Goal: Navigation & Orientation: Find specific page/section

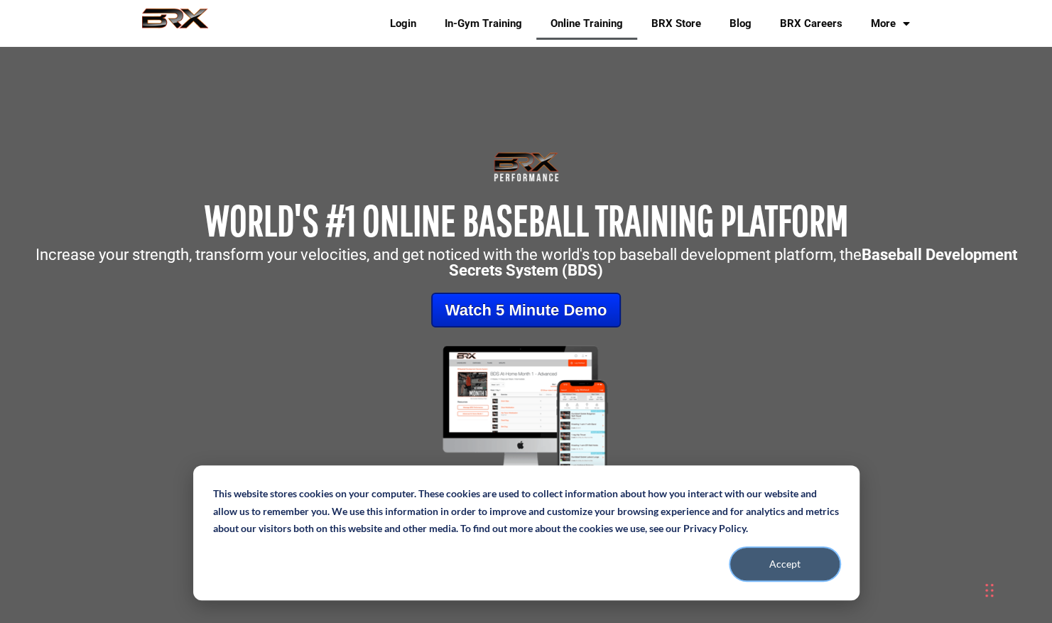
click at [790, 564] on button "Accept" at bounding box center [784, 564] width 109 height 33
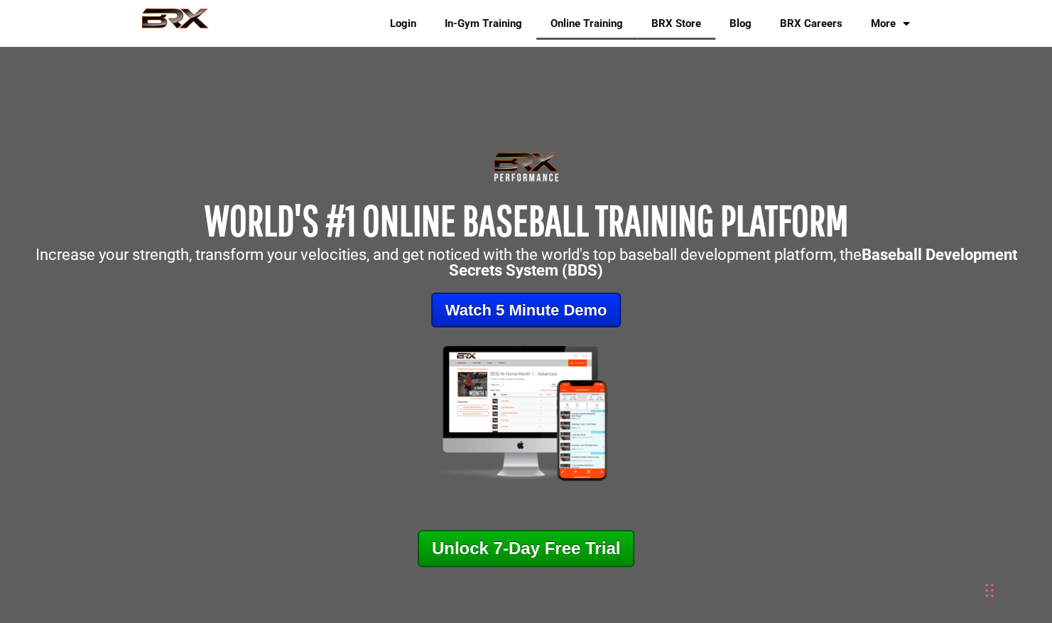
click at [674, 16] on link "BRX Store" at bounding box center [676, 23] width 78 height 33
click at [678, 32] on link "BRX Store" at bounding box center [676, 23] width 78 height 33
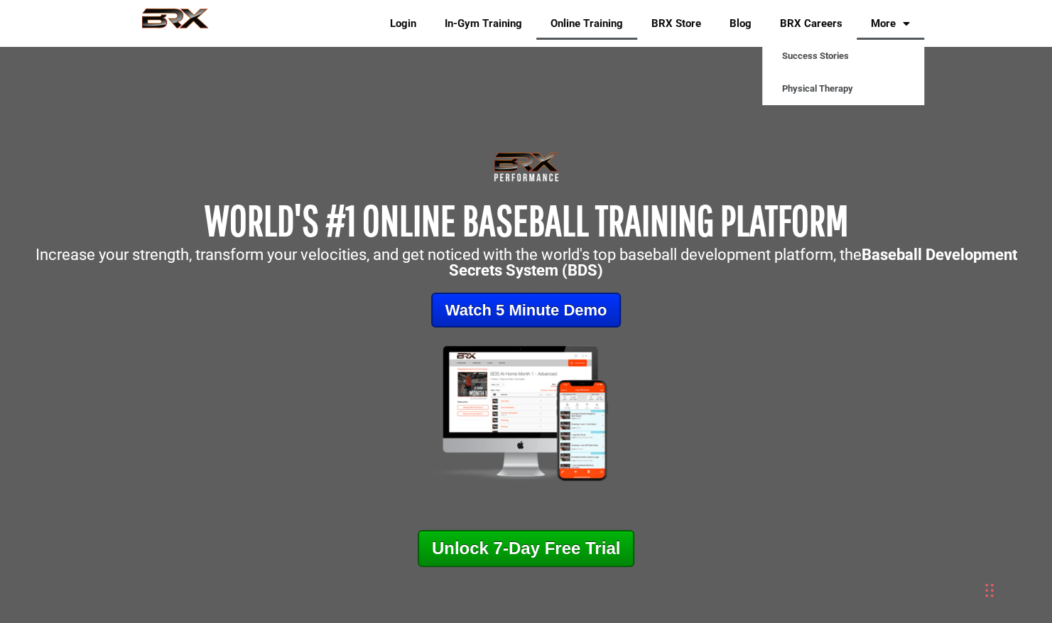
click at [891, 28] on link "More" at bounding box center [891, 23] width 68 height 33
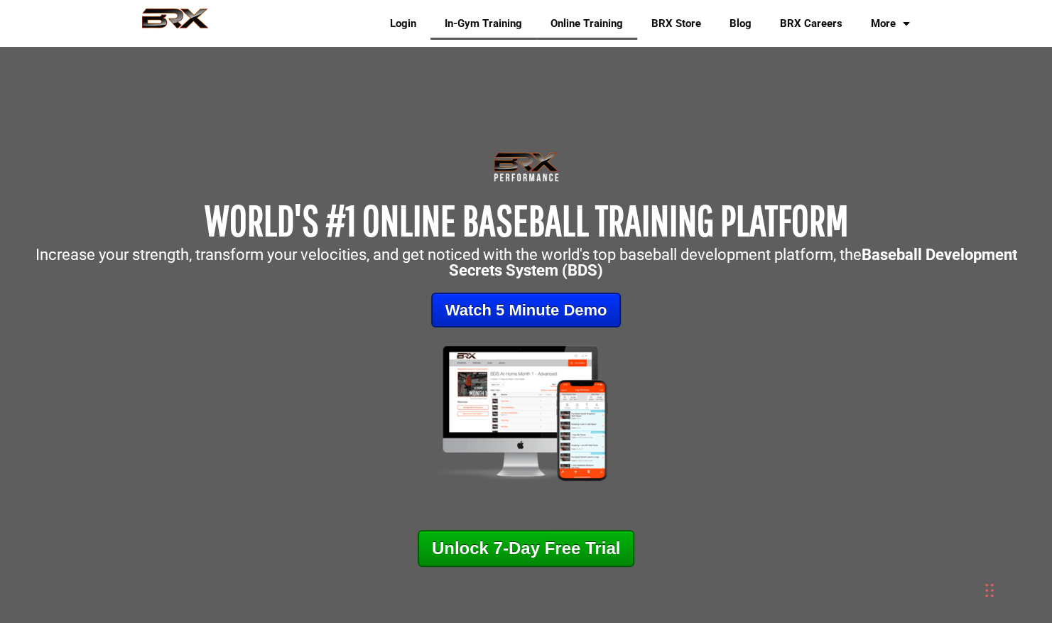
click at [494, 24] on link "In-Gym Training" at bounding box center [484, 23] width 106 height 33
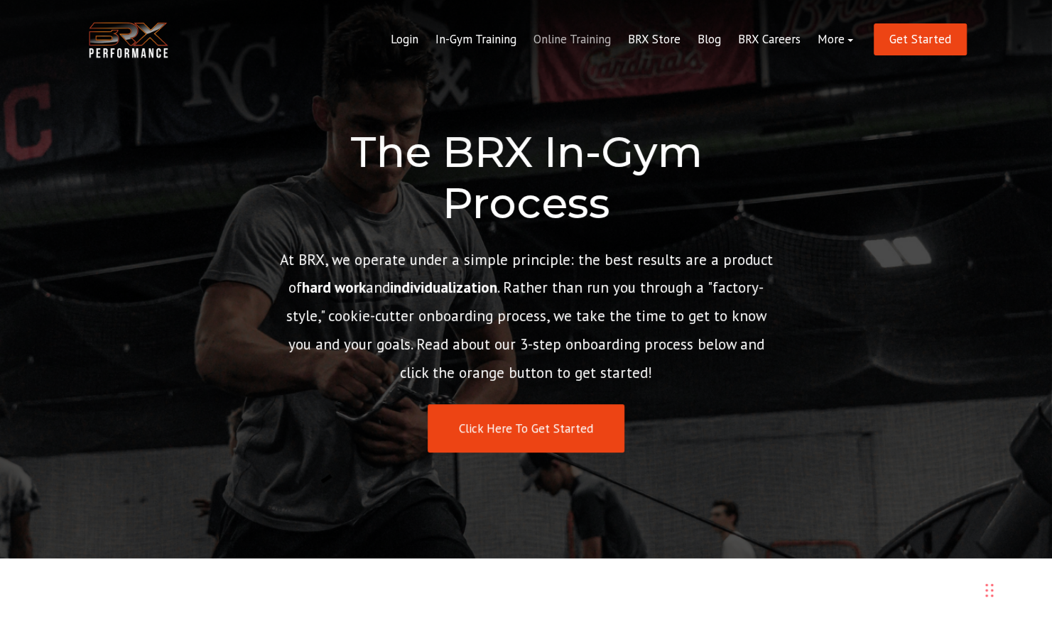
click at [578, 31] on link "Online Training" at bounding box center [572, 40] width 95 height 34
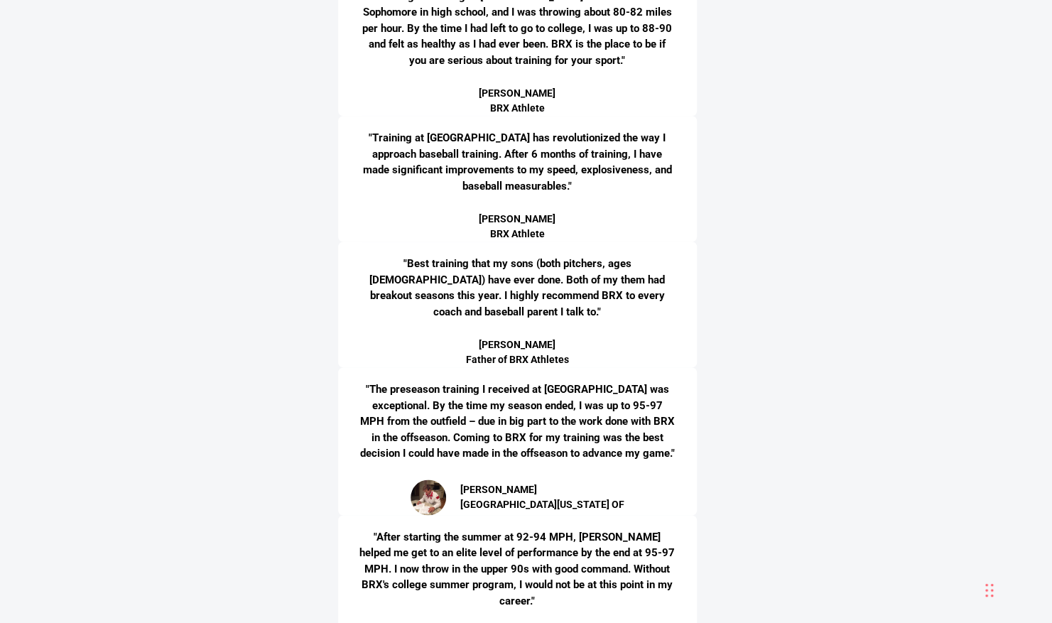
scroll to position [4092, 0]
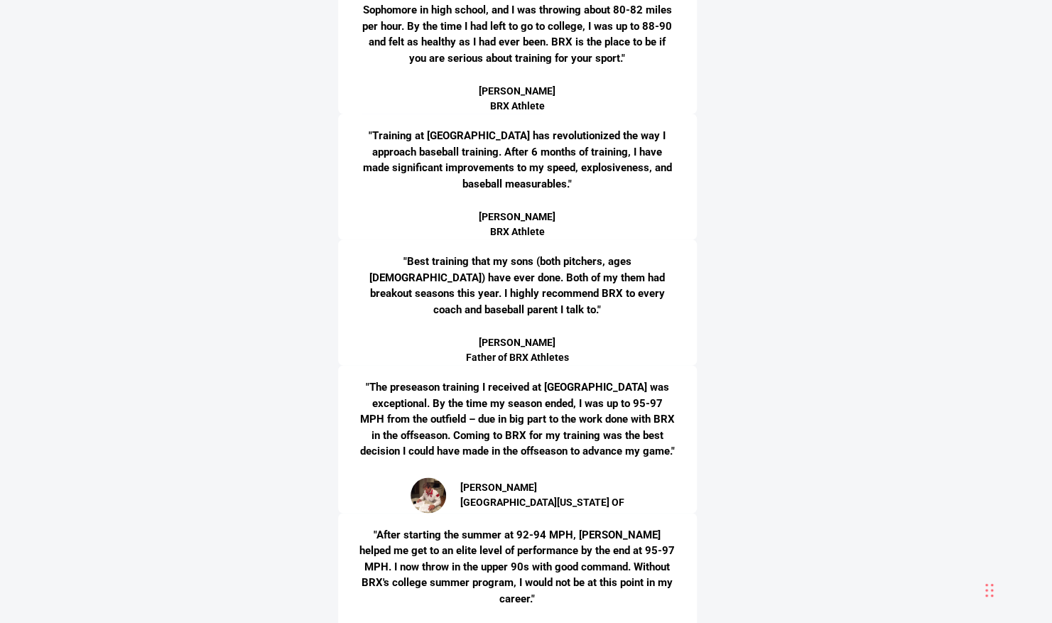
click at [458, 175] on p ""Training at [GEOGRAPHIC_DATA] has revolutionized the way I approach baseball t…" at bounding box center [518, 160] width 316 height 64
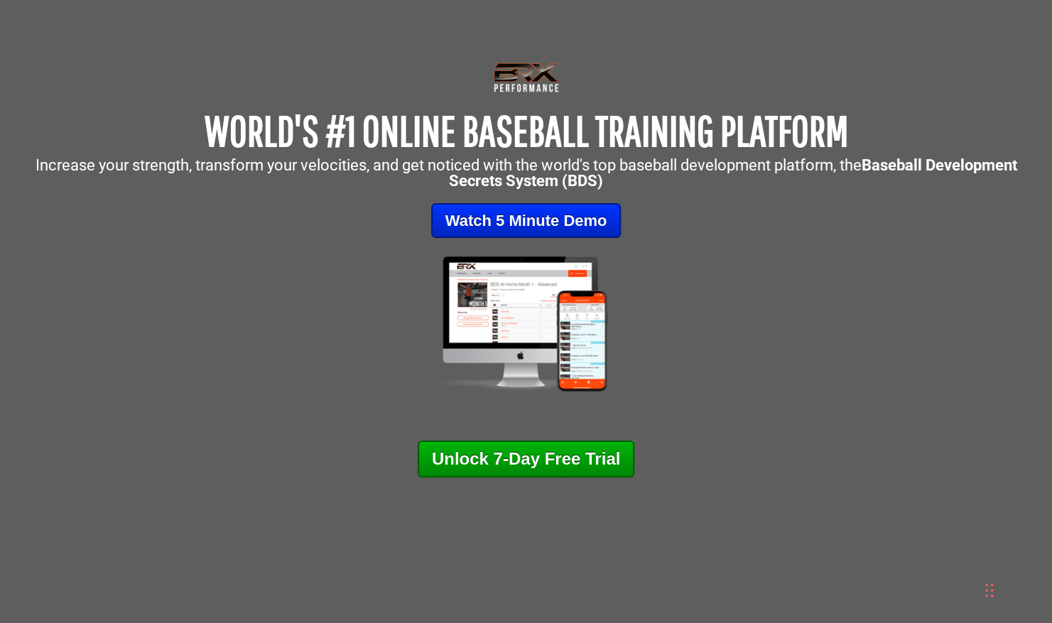
scroll to position [0, 0]
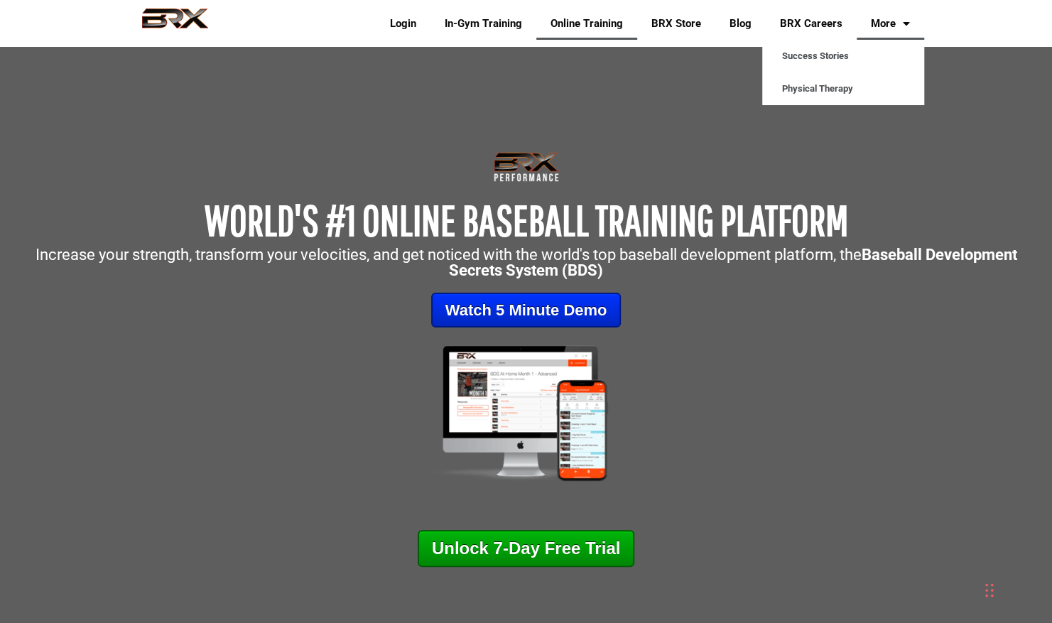
click at [874, 20] on link "More" at bounding box center [891, 23] width 68 height 33
click at [790, 95] on link "Physical Therapy" at bounding box center [843, 88] width 162 height 33
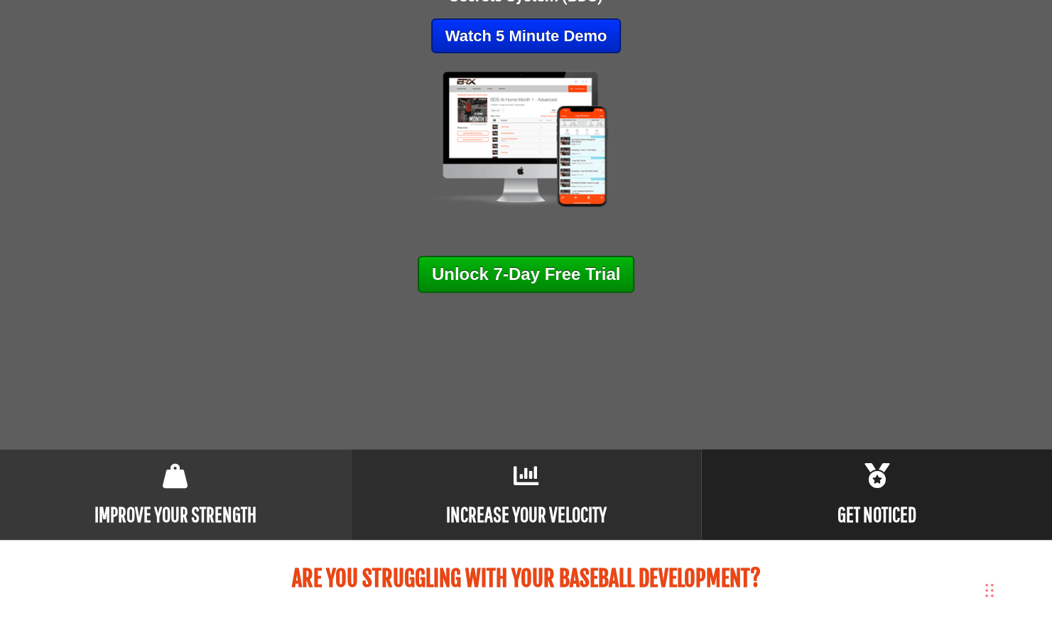
scroll to position [272, 0]
